Goal: Transaction & Acquisition: Book appointment/travel/reservation

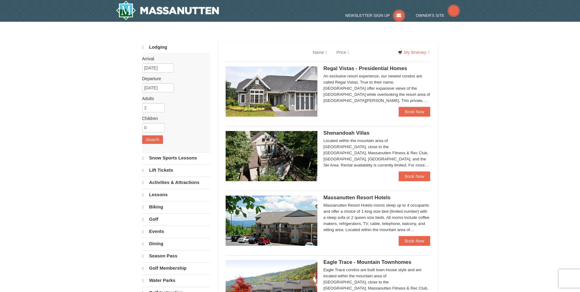
select select "10"
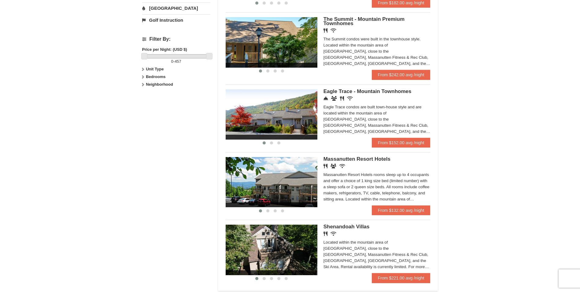
scroll to position [245, 0]
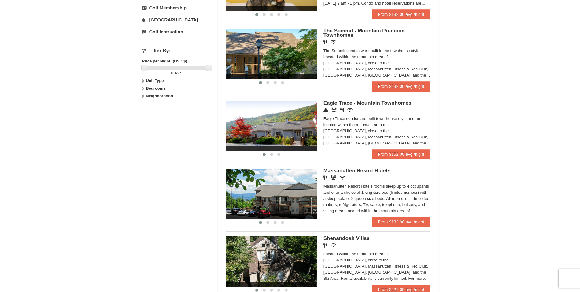
click at [282, 61] on img at bounding box center [272, 54] width 92 height 50
click at [404, 87] on link "From $242.00 avg /night" at bounding box center [401, 86] width 59 height 10
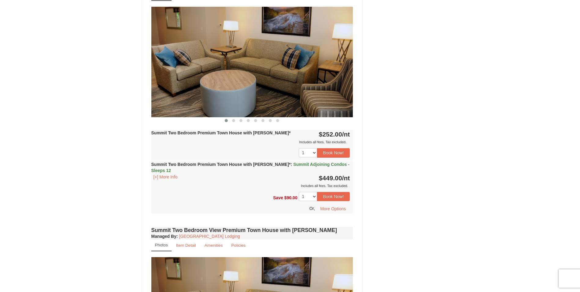
scroll to position [1253, 0]
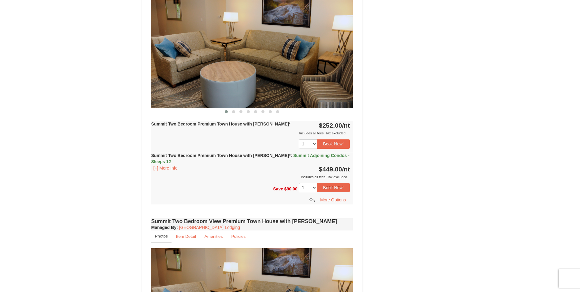
click at [270, 37] on img at bounding box center [252, 53] width 202 height 110
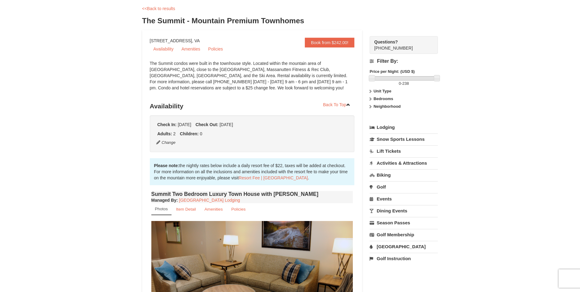
scroll to position [0, 0]
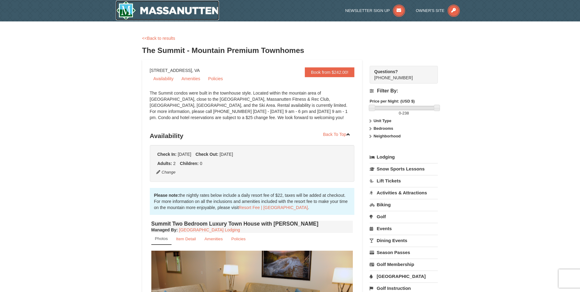
click at [186, 9] on img at bounding box center [167, 11] width 103 height 20
